Goal: Information Seeking & Learning: Learn about a topic

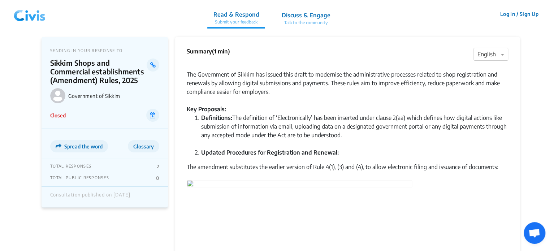
click at [24, 14] on img at bounding box center [30, 14] width 38 height 22
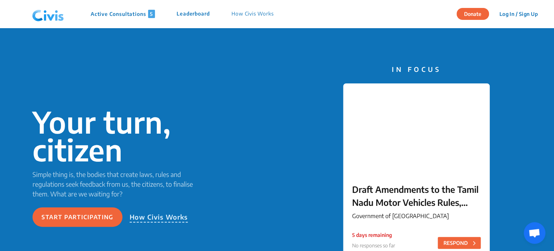
click at [140, 16] on p "Active Consultations 5" at bounding box center [123, 14] width 64 height 8
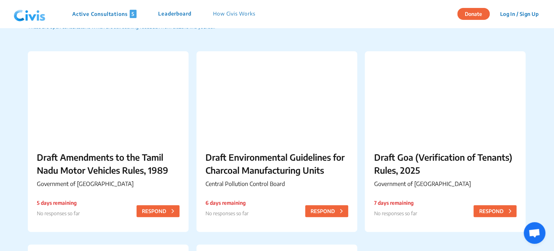
scroll to position [40, 0]
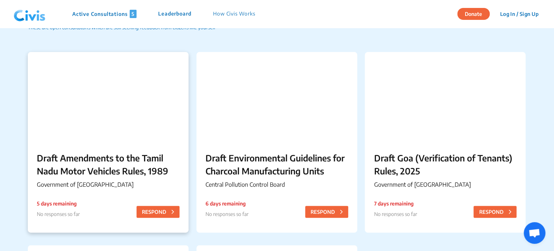
click at [63, 148] on div "Draft Amendments to the Tamil Nadu Motor Vehicles Rules, 1989 Government of [GE…" at bounding box center [108, 171] width 161 height 59
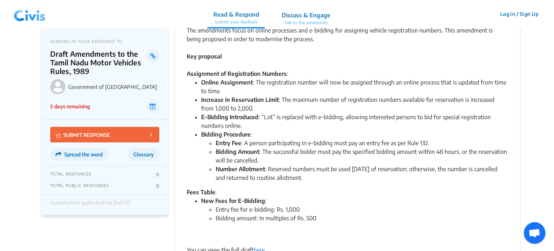
scroll to position [70, 0]
